Goal: Task Accomplishment & Management: Use online tool/utility

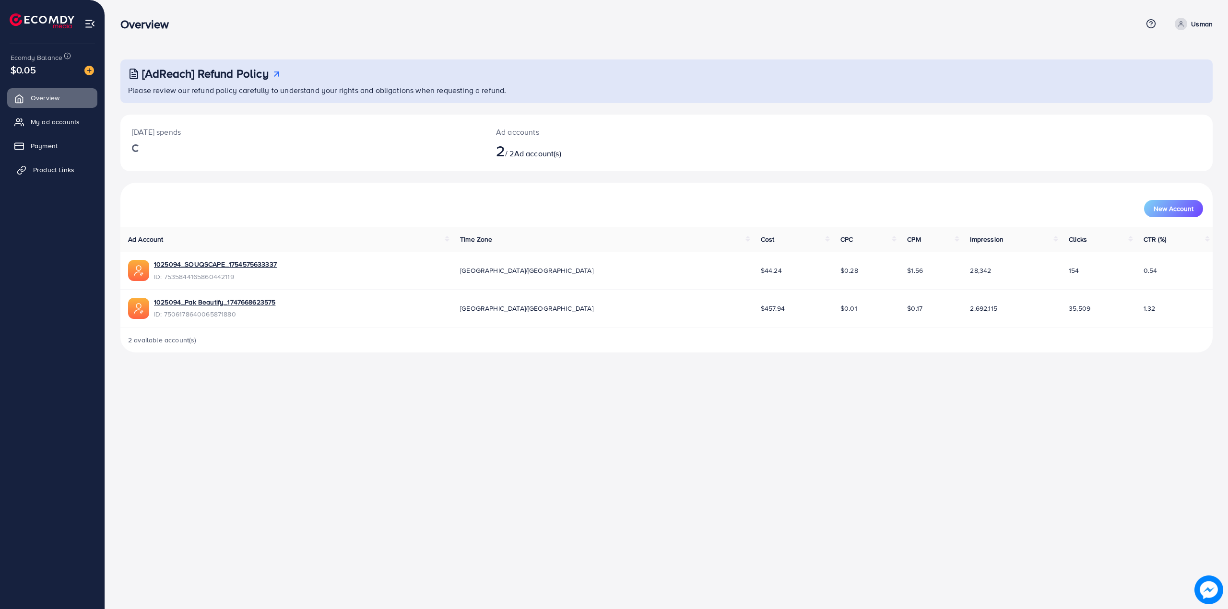
click at [55, 170] on span "Product Links" at bounding box center [53, 170] width 41 height 10
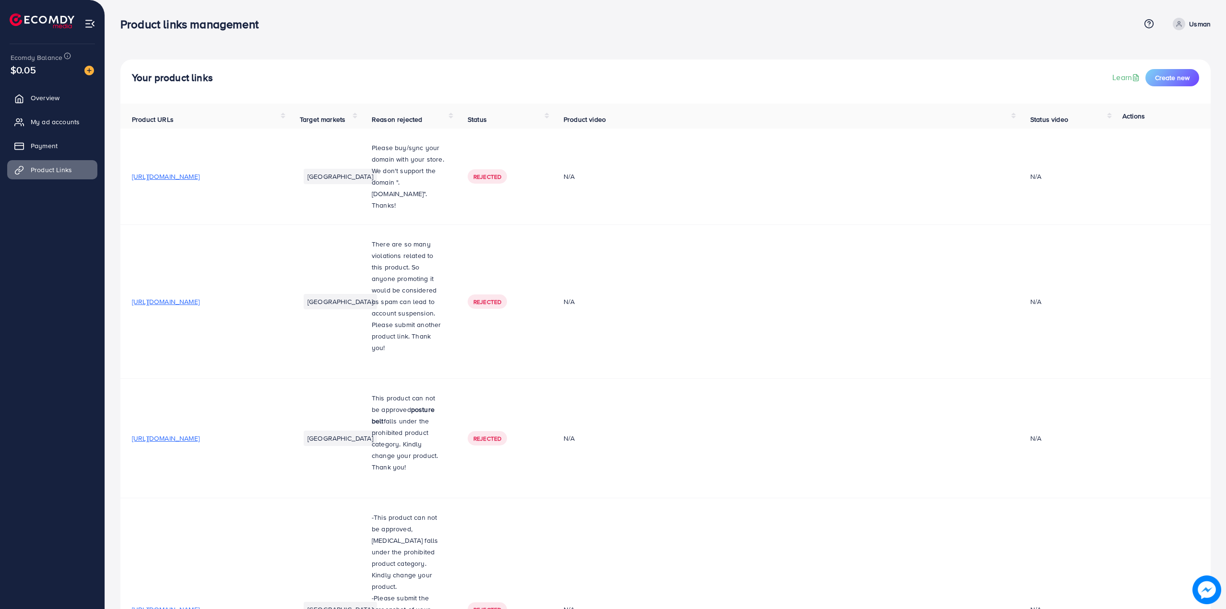
scroll to position [533, 0]
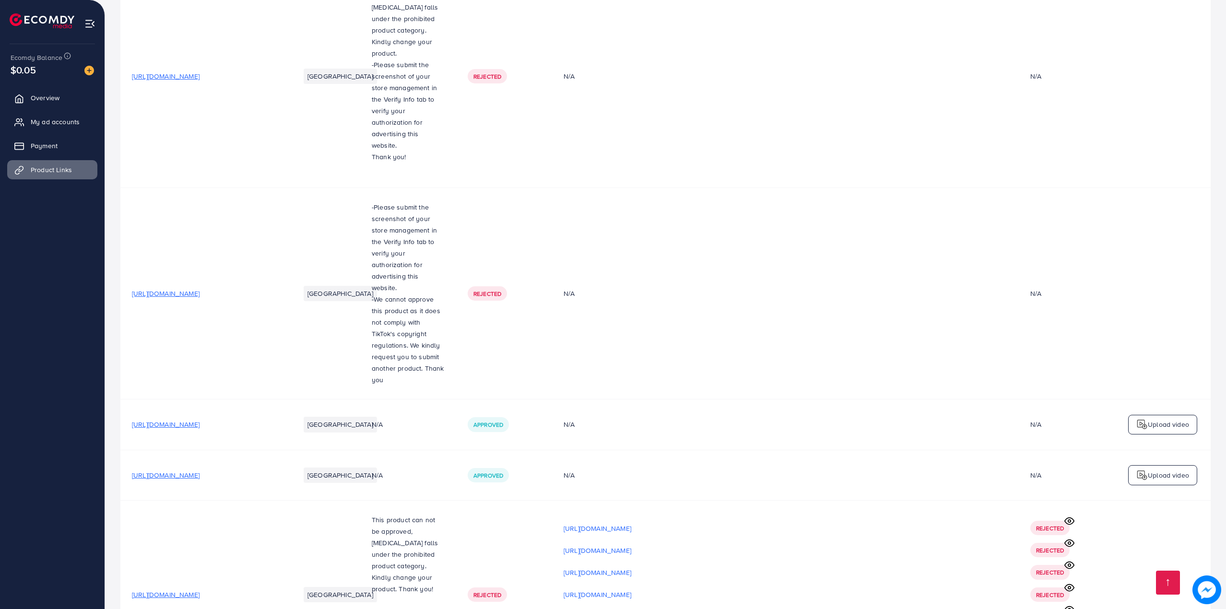
click at [1190, 22] on td at bounding box center [1163, 76] width 96 height 223
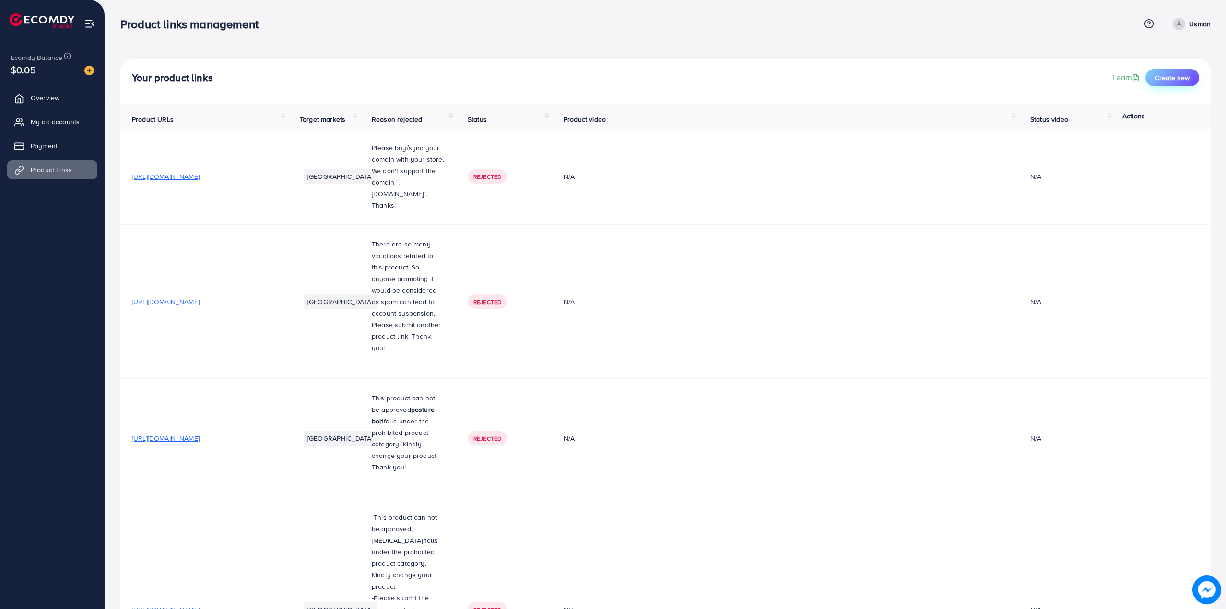
click at [1160, 77] on span "Create new" at bounding box center [1172, 78] width 35 height 10
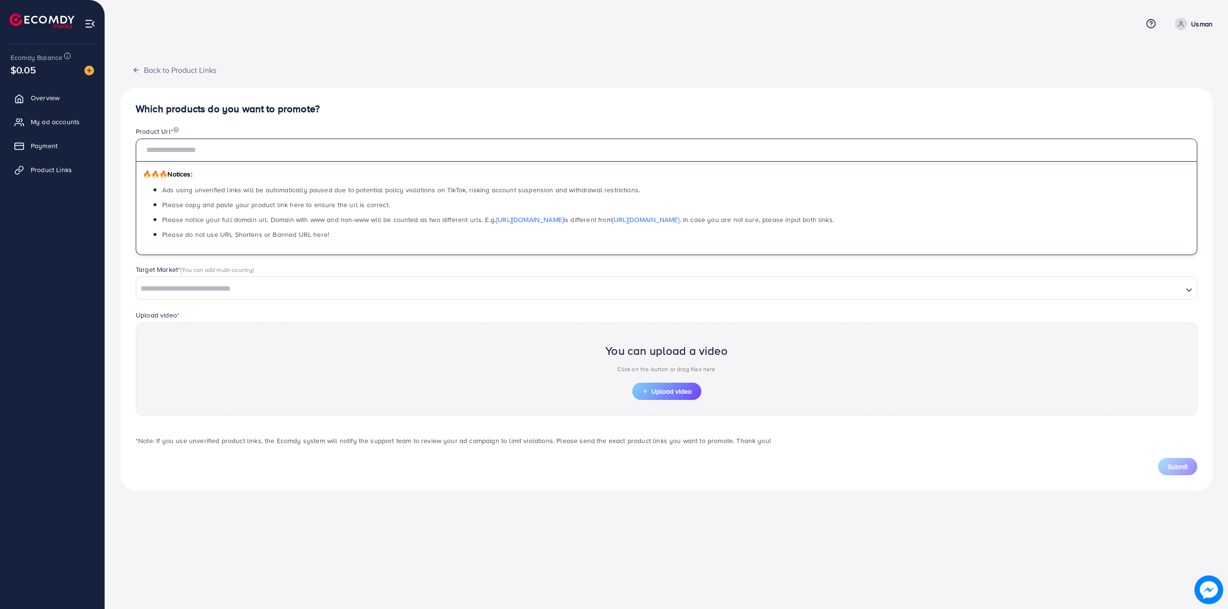
click at [181, 152] on input "text" at bounding box center [666, 150] width 1061 height 23
paste input "**********"
type input "**********"
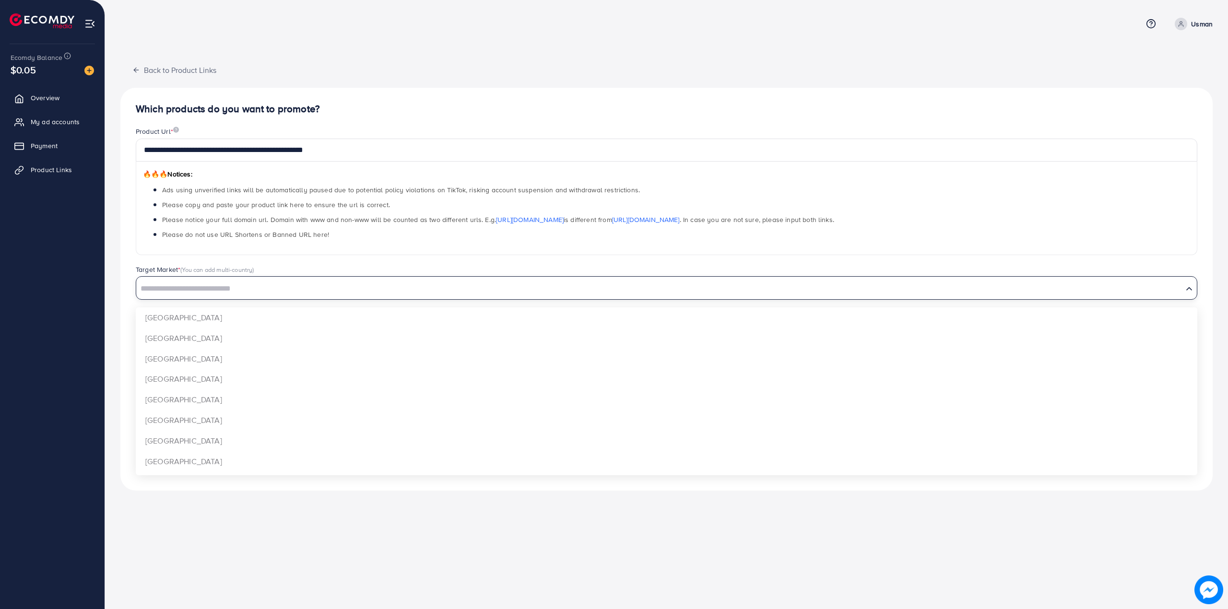
click at [206, 298] on div "Loading..." at bounding box center [666, 287] width 1061 height 23
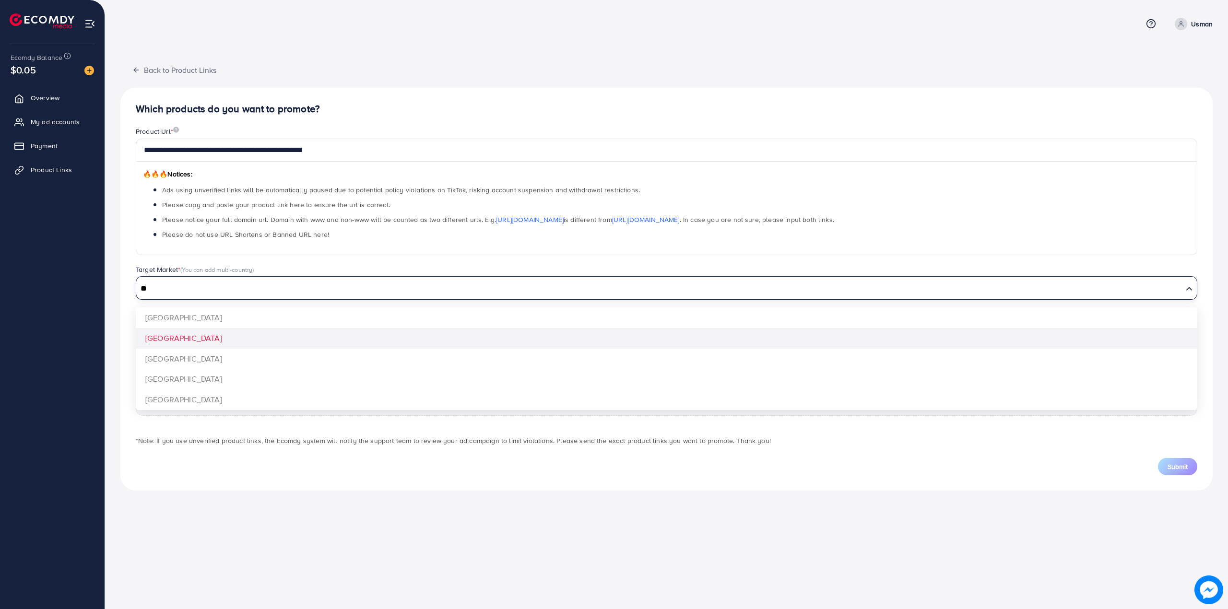
type input "**"
click at [183, 344] on div "**********" at bounding box center [666, 289] width 1092 height 402
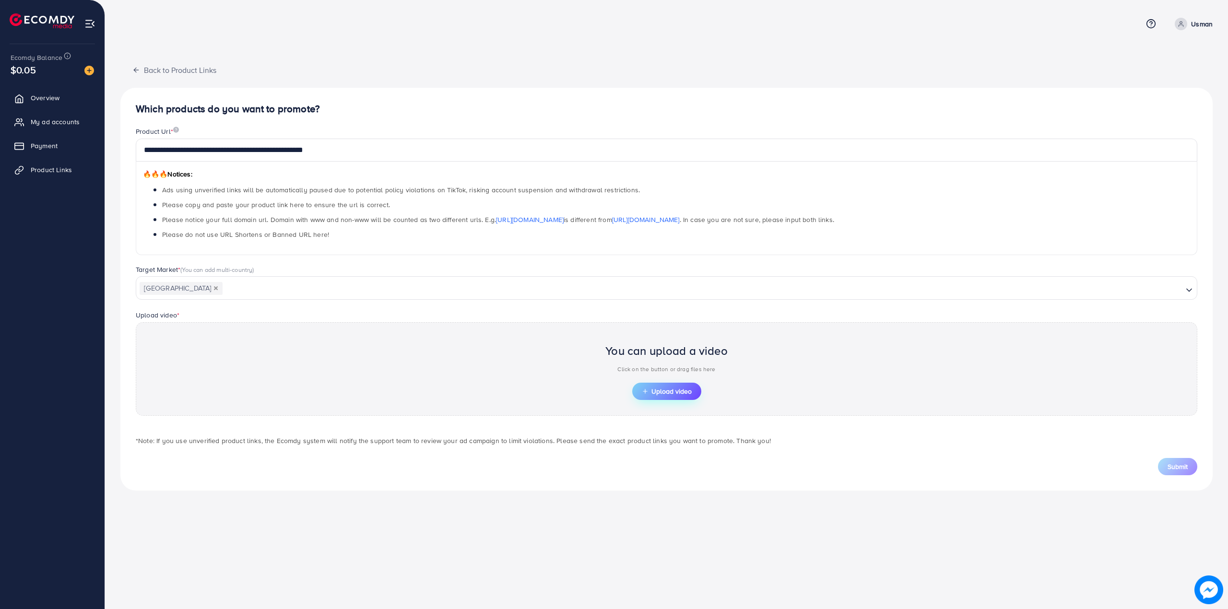
click at [670, 386] on button "Upload video" at bounding box center [666, 391] width 69 height 17
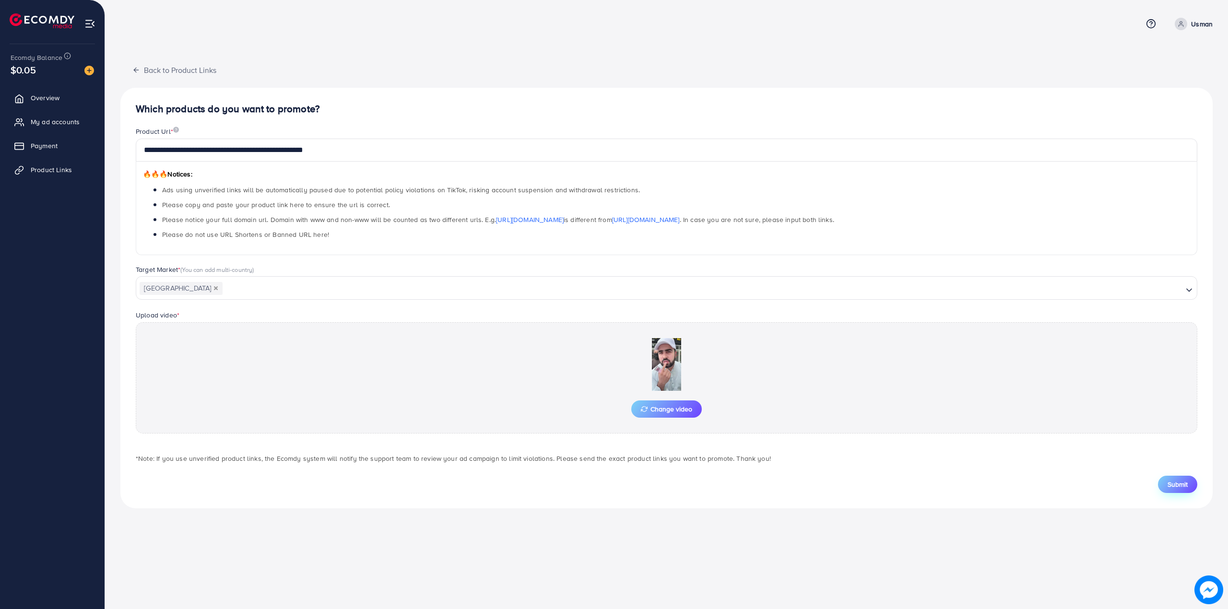
click at [1185, 488] on span "Submit" at bounding box center [1177, 485] width 20 height 10
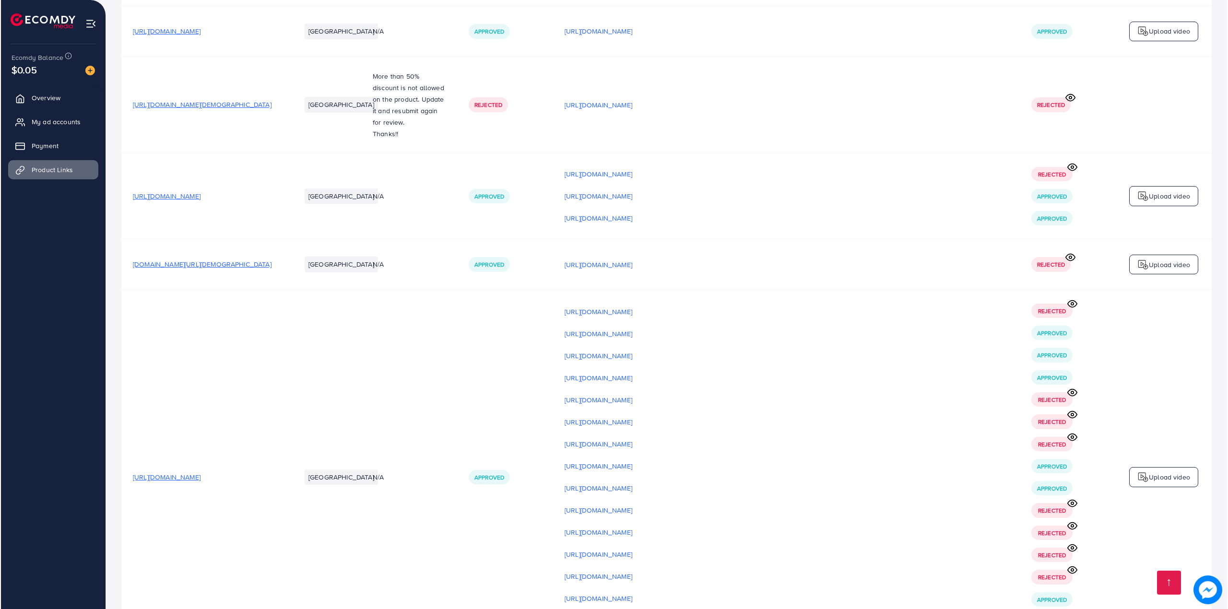
scroll to position [14701, 0]
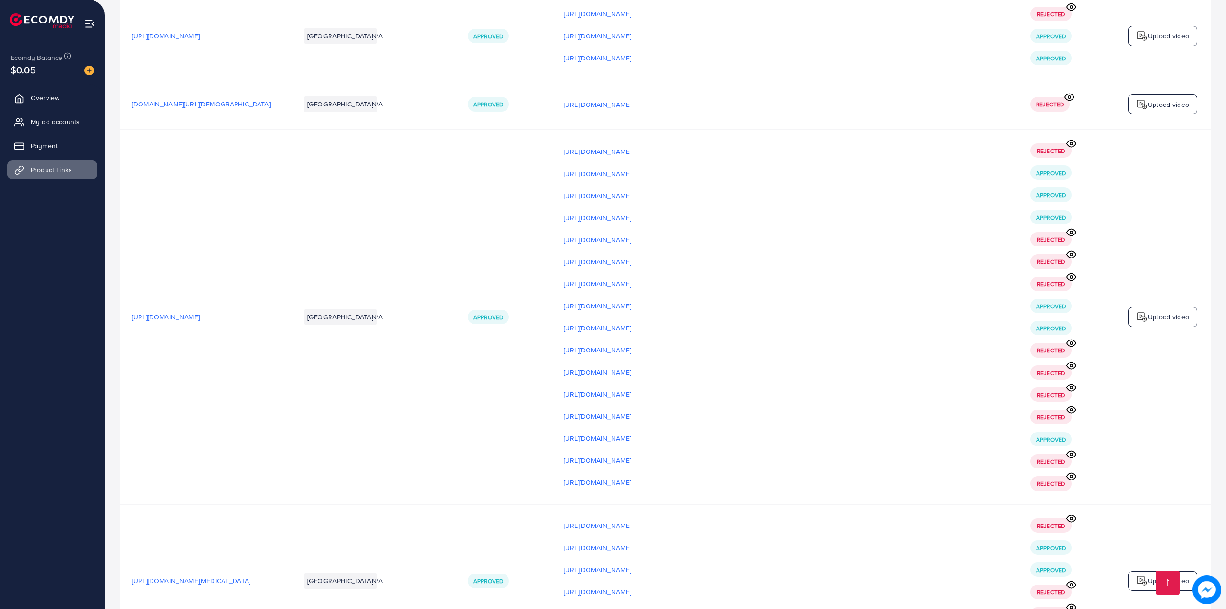
click at [631, 586] on p "[URL][DOMAIN_NAME]" at bounding box center [597, 592] width 68 height 12
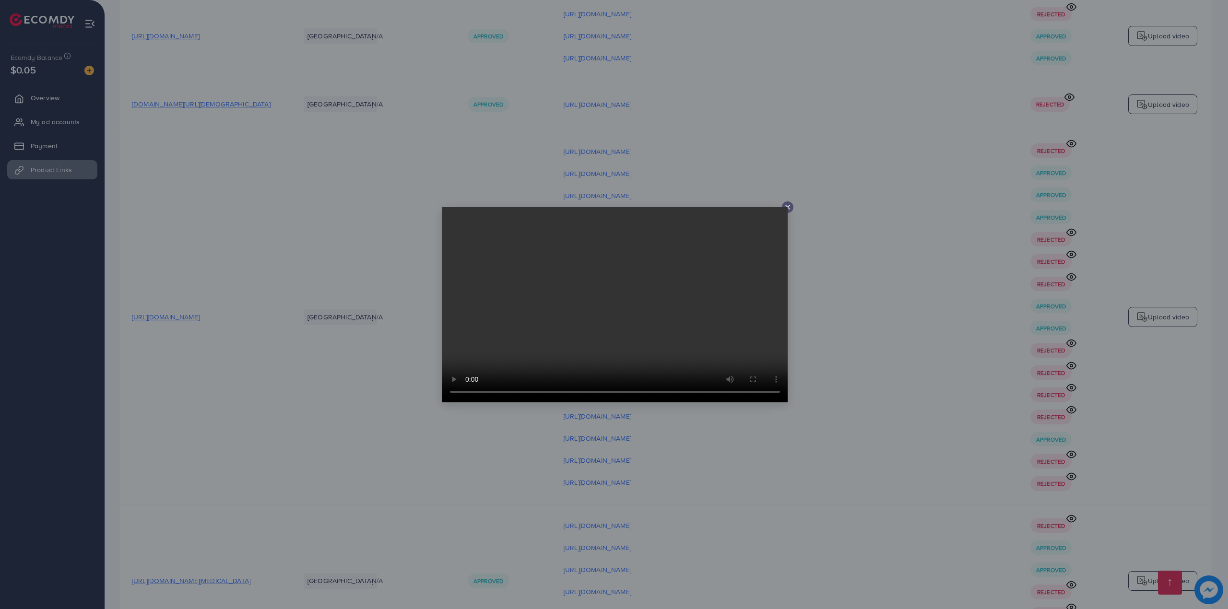
click at [722, 422] on div at bounding box center [614, 304] width 1228 height 609
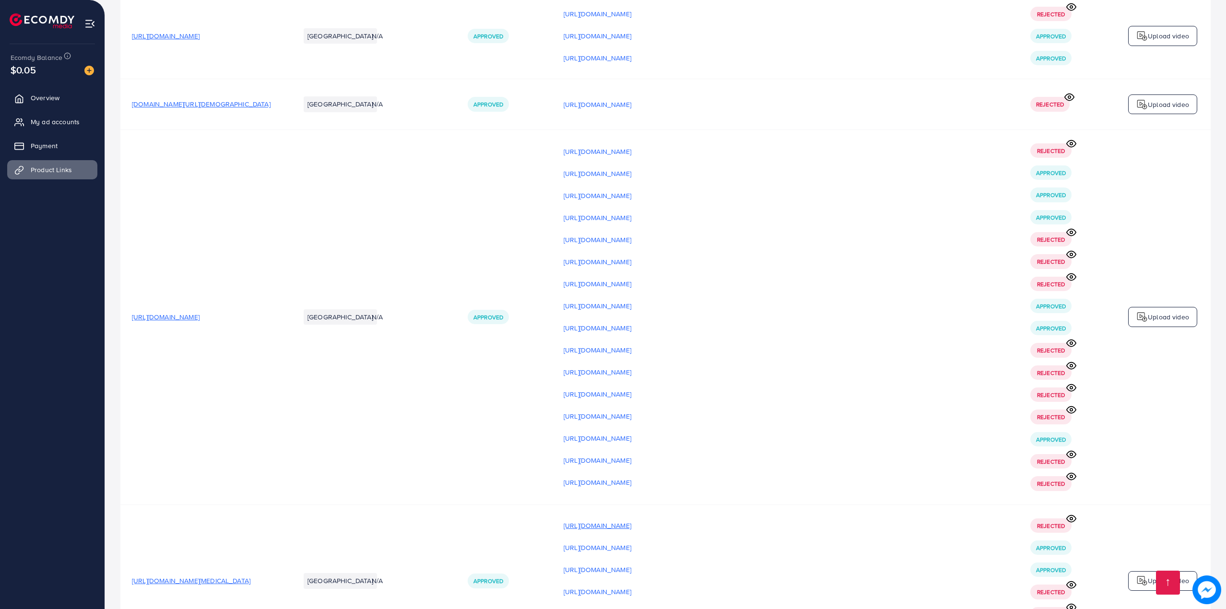
click at [631, 520] on p "[URL][DOMAIN_NAME]" at bounding box center [597, 526] width 68 height 12
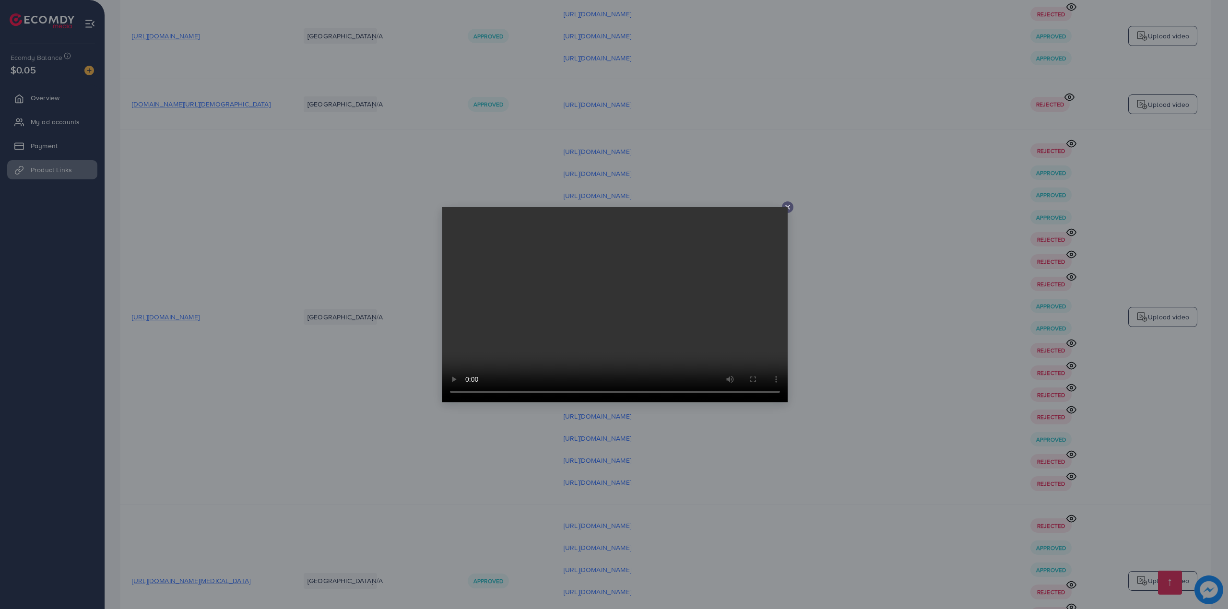
click at [772, 452] on div at bounding box center [614, 304] width 1228 height 609
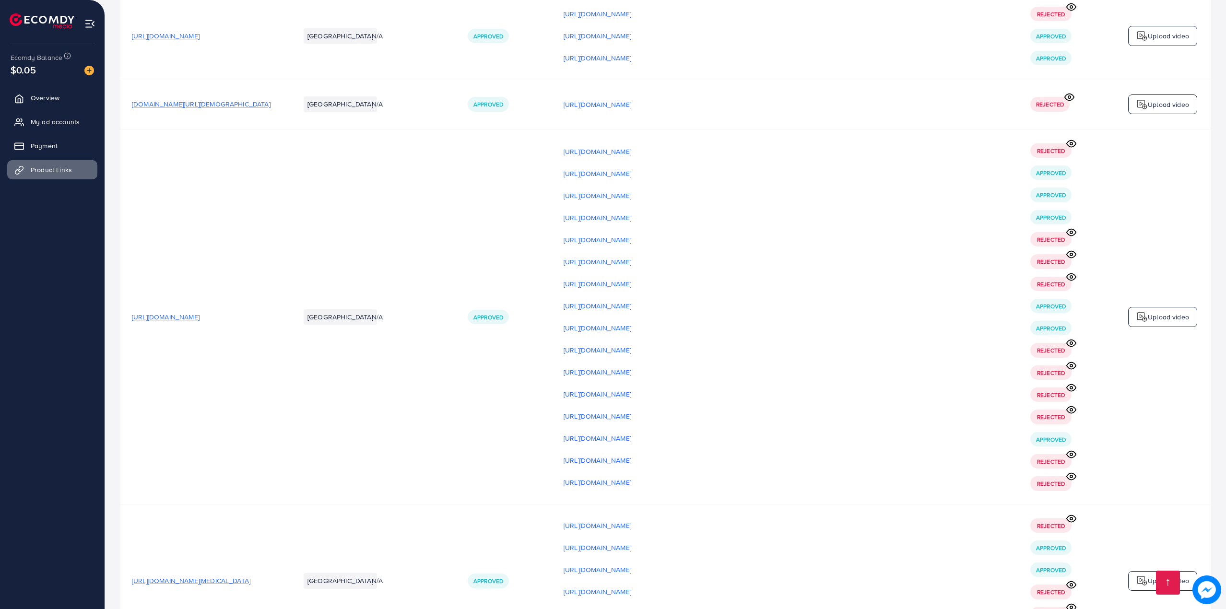
click at [631, 608] on p "[URL][DOMAIN_NAME]" at bounding box center [597, 614] width 68 height 12
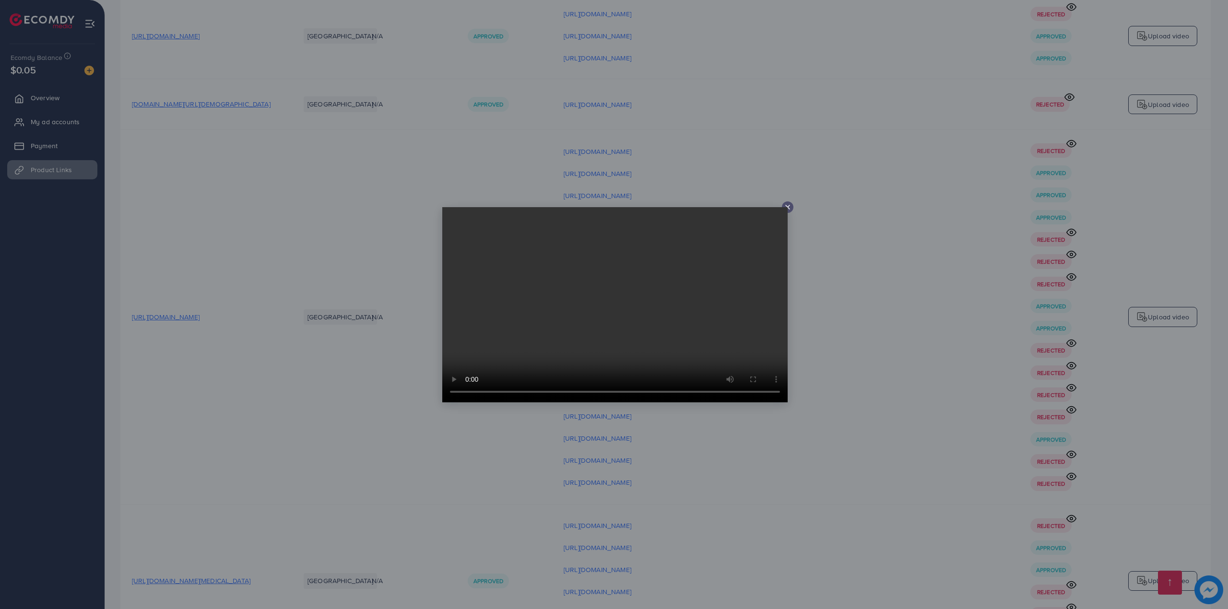
click at [811, 494] on div at bounding box center [614, 304] width 1228 height 609
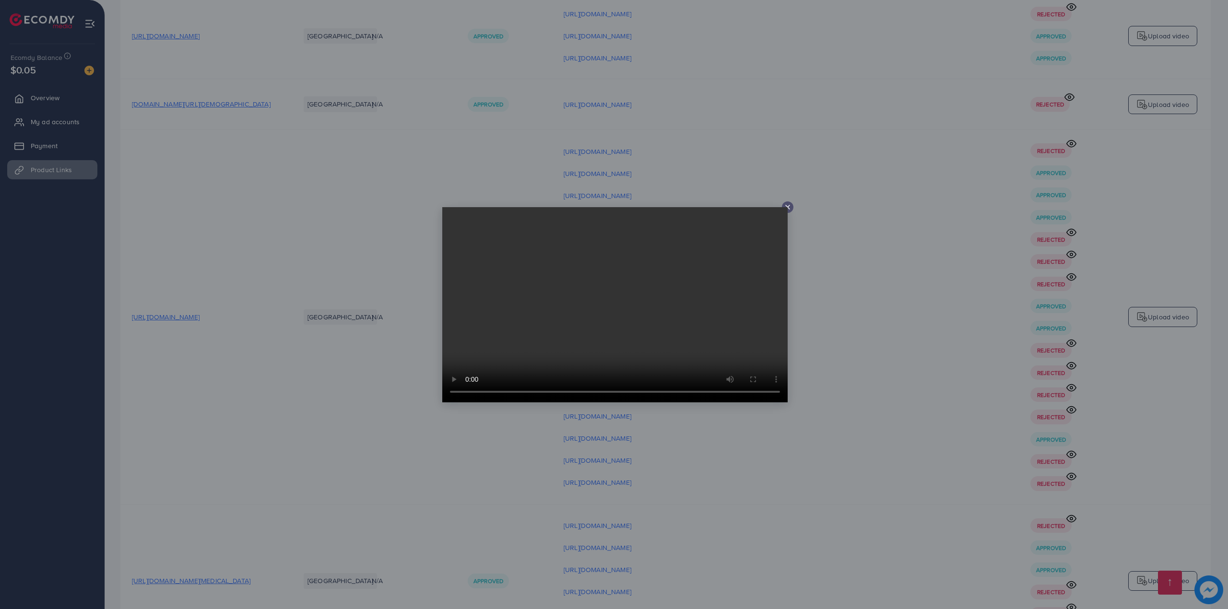
click at [760, 407] on div at bounding box center [614, 304] width 1228 height 609
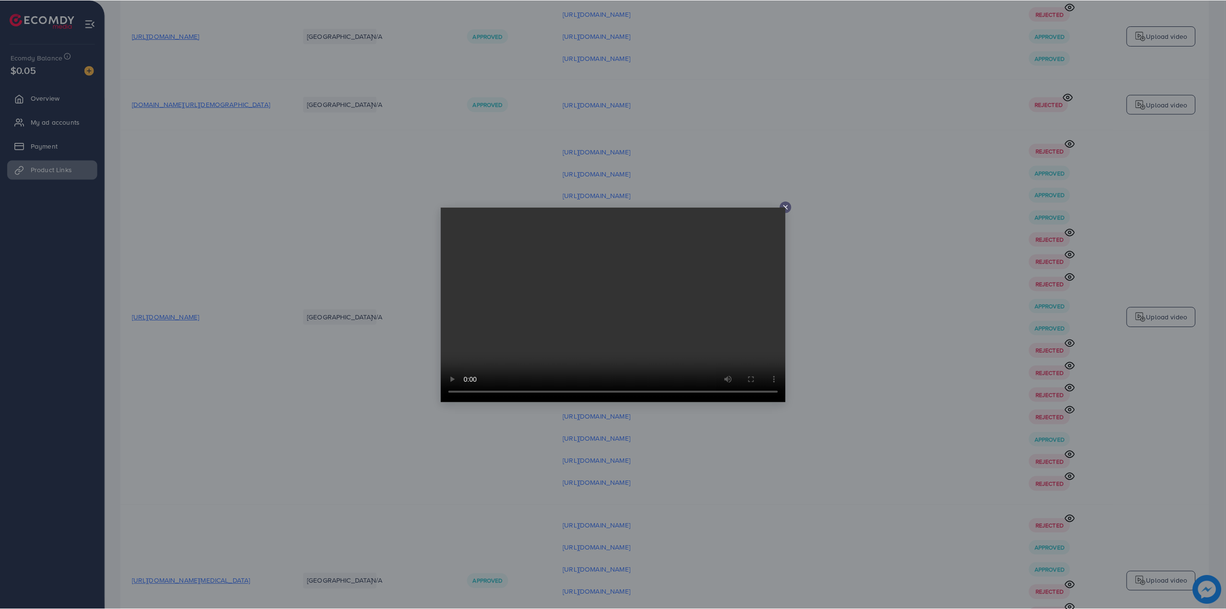
scroll to position [0, 0]
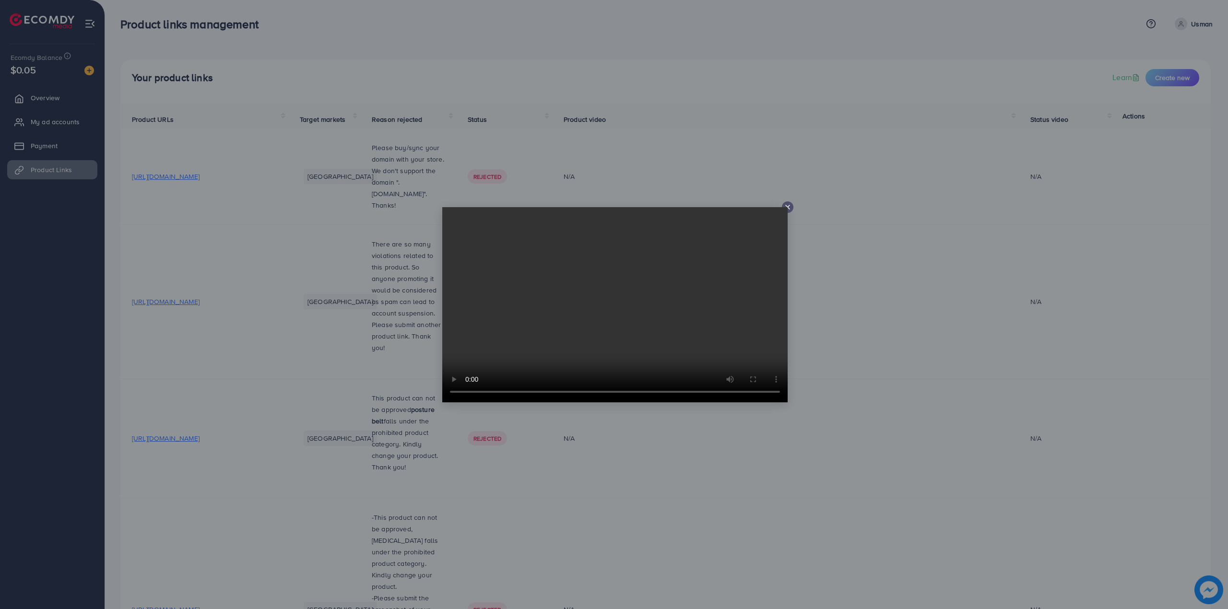
click at [1038, 541] on div at bounding box center [614, 304] width 1228 height 609
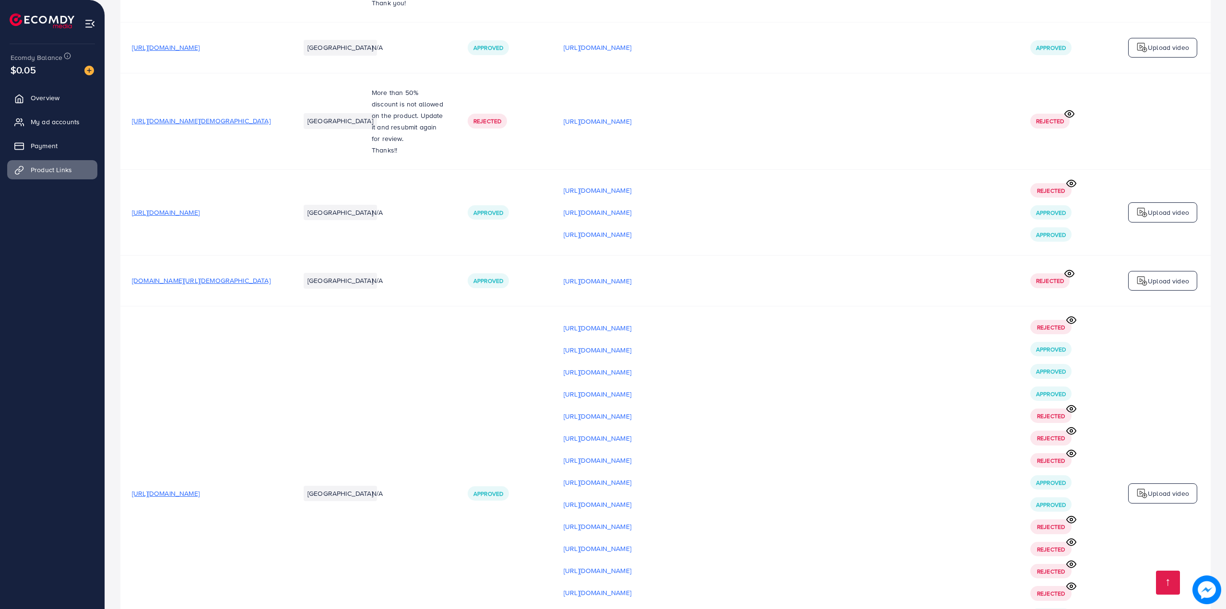
scroll to position [14701, 0]
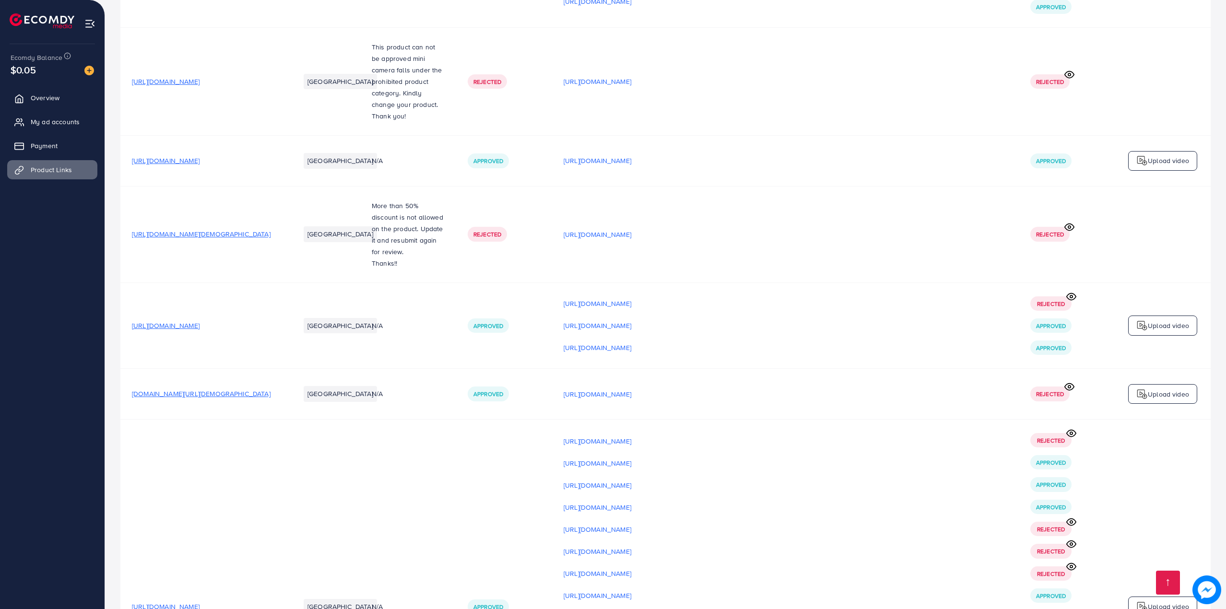
scroll to position [14701, 0]
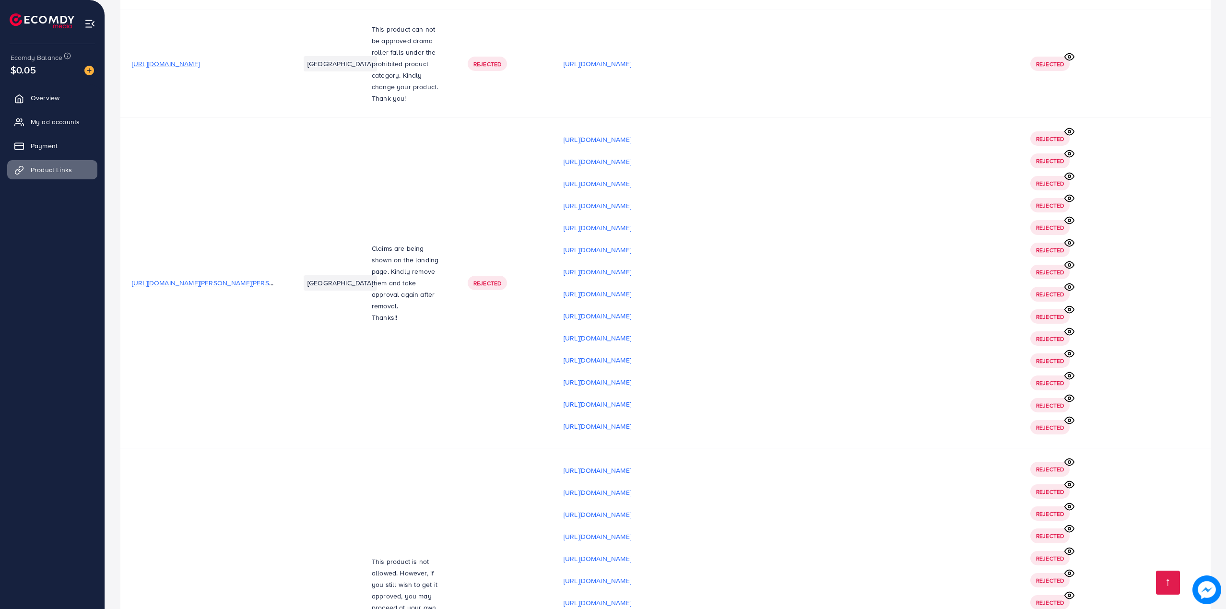
scroll to position [14701, 0]
